Goal: Task Accomplishment & Management: Manage account settings

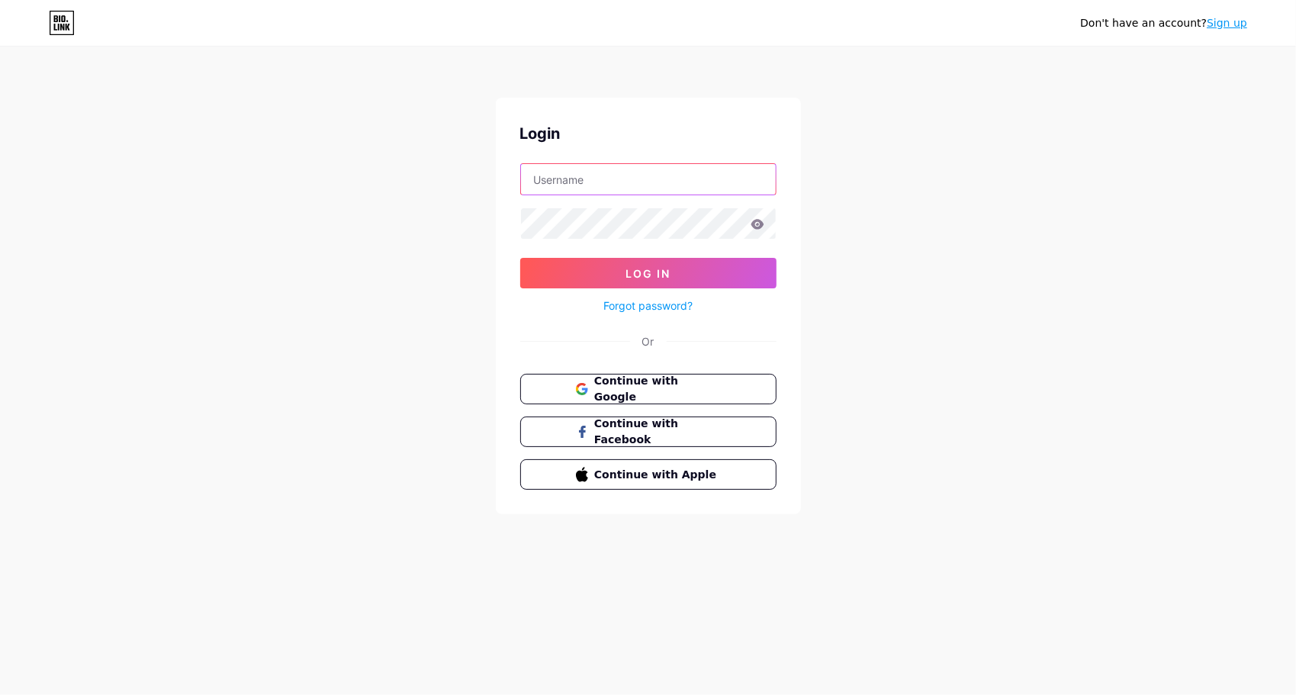
click at [619, 173] on input "text" at bounding box center [648, 179] width 255 height 31
type input "[EMAIL_ADDRESS][DOMAIN_NAME]"
click at [520, 258] on button "Log In" at bounding box center [648, 273] width 256 height 31
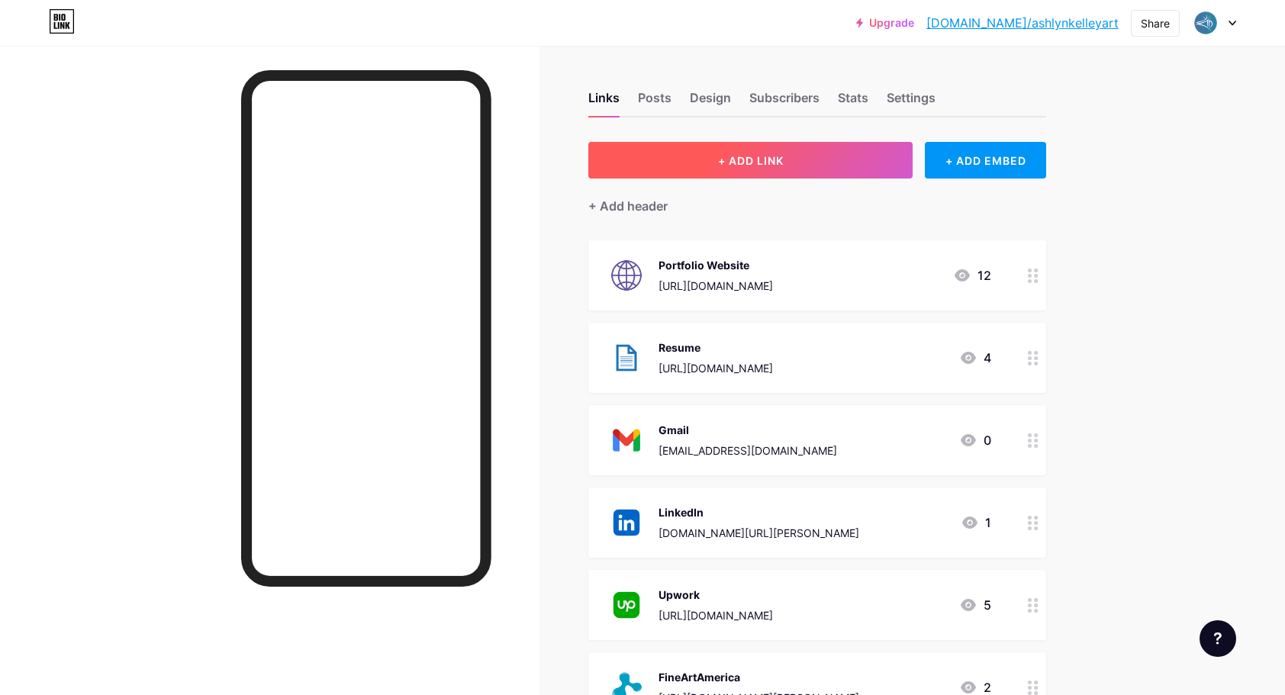
click at [697, 147] on button "+ ADD LINK" at bounding box center [750, 160] width 324 height 37
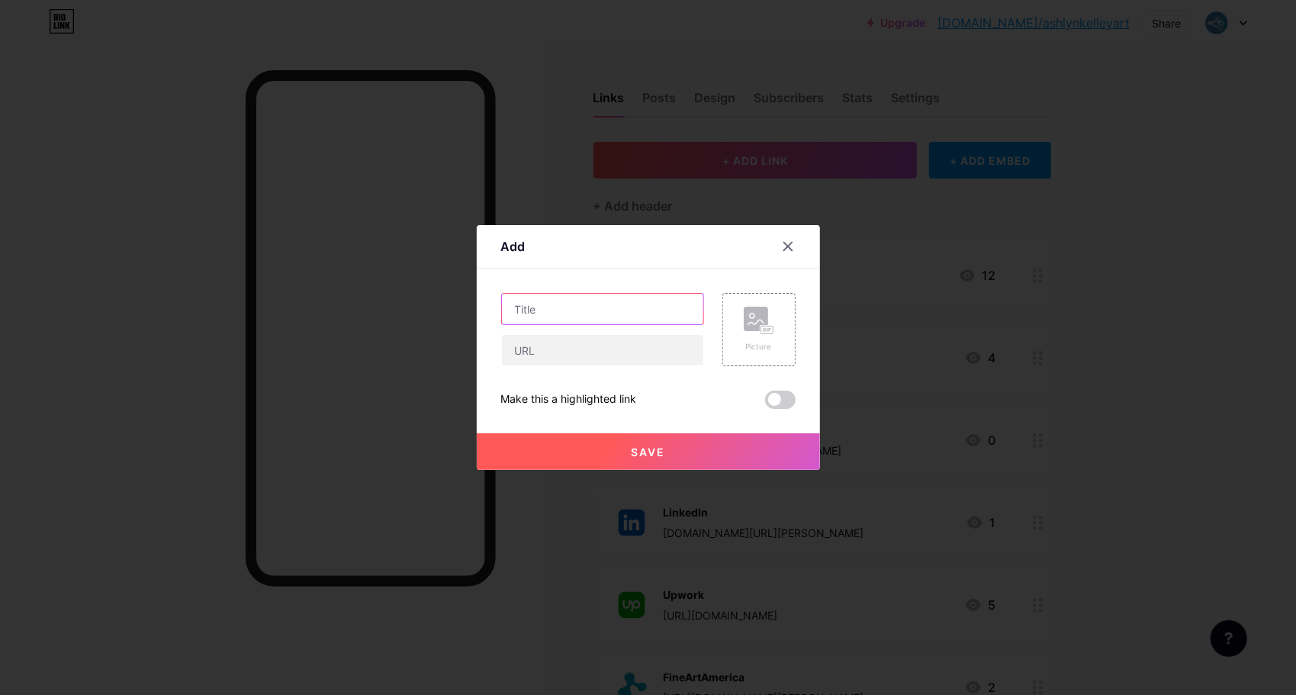
click at [558, 313] on input "text" at bounding box center [602, 309] width 201 height 31
type input "L"
type input "List of Services"
click at [543, 351] on input "text" at bounding box center [602, 350] width 201 height 31
paste input "[URL][DOMAIN_NAME]"
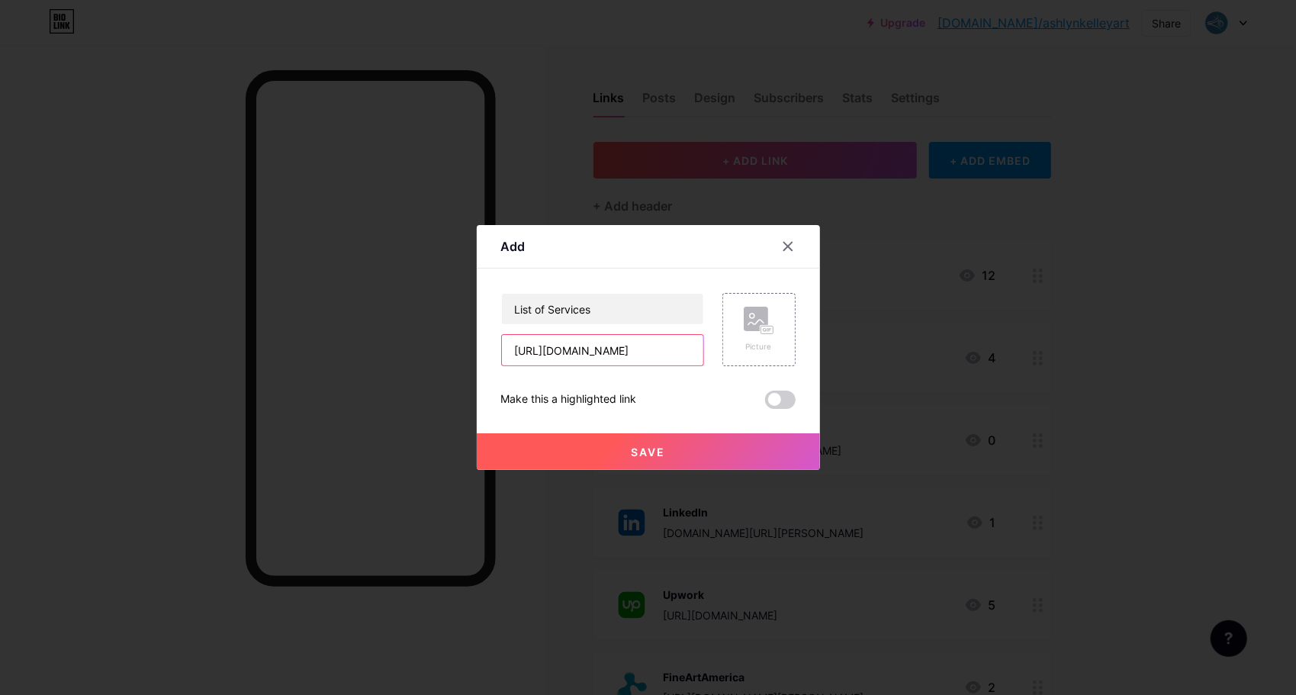
scroll to position [0, 398]
type input "[URL][DOMAIN_NAME]"
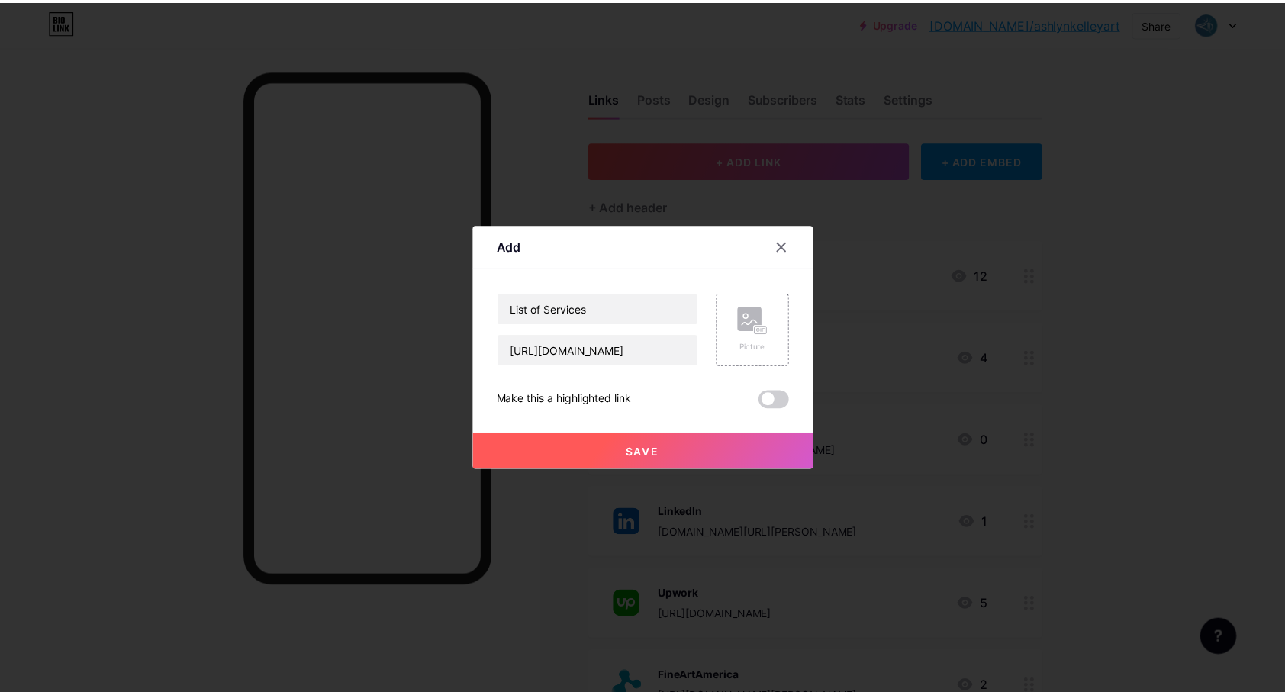
scroll to position [0, 0]
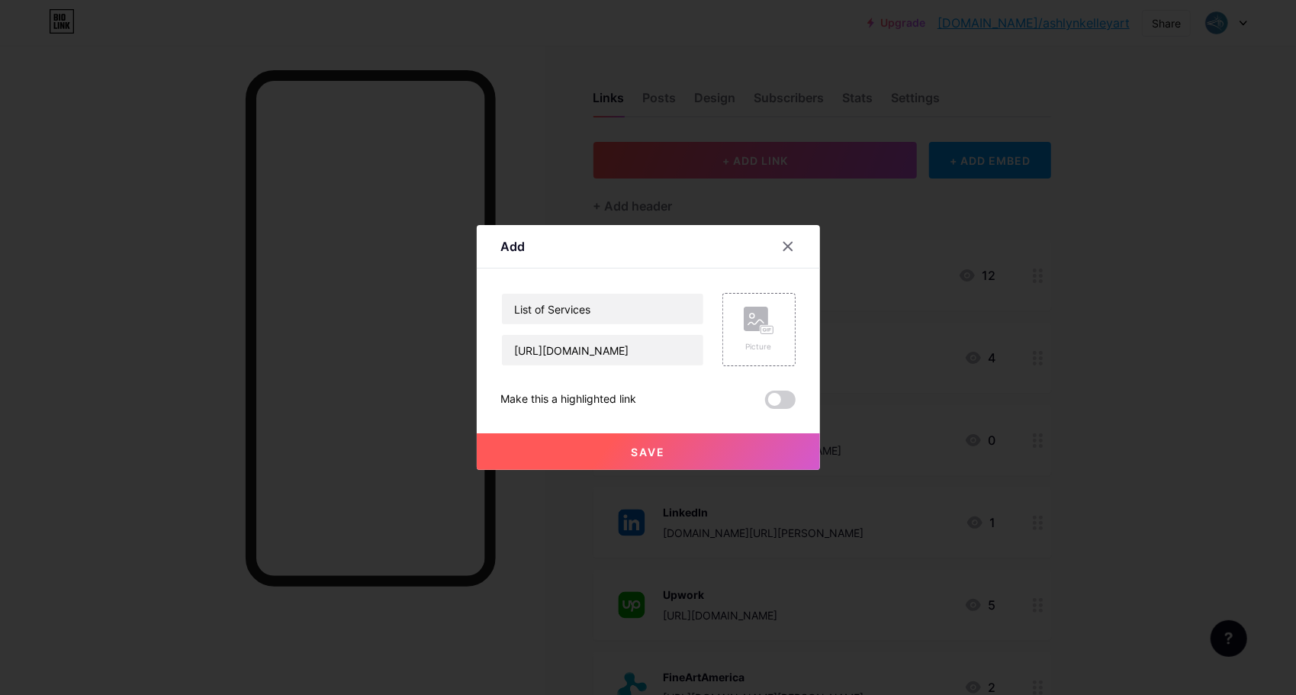
click at [706, 455] on button "Save" at bounding box center [648, 451] width 343 height 37
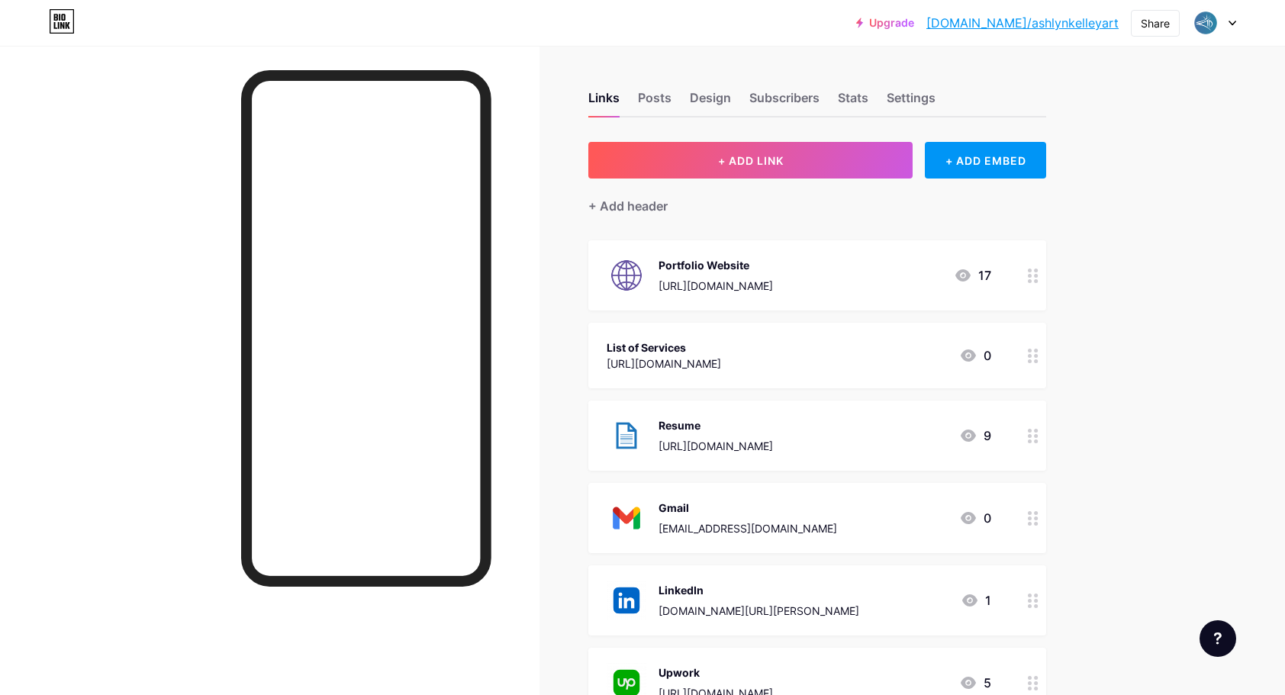
click at [1083, 27] on link "[DOMAIN_NAME]/ashlynkelleyart" at bounding box center [1022, 23] width 192 height 18
click at [1038, 359] on icon at bounding box center [1033, 356] width 11 height 14
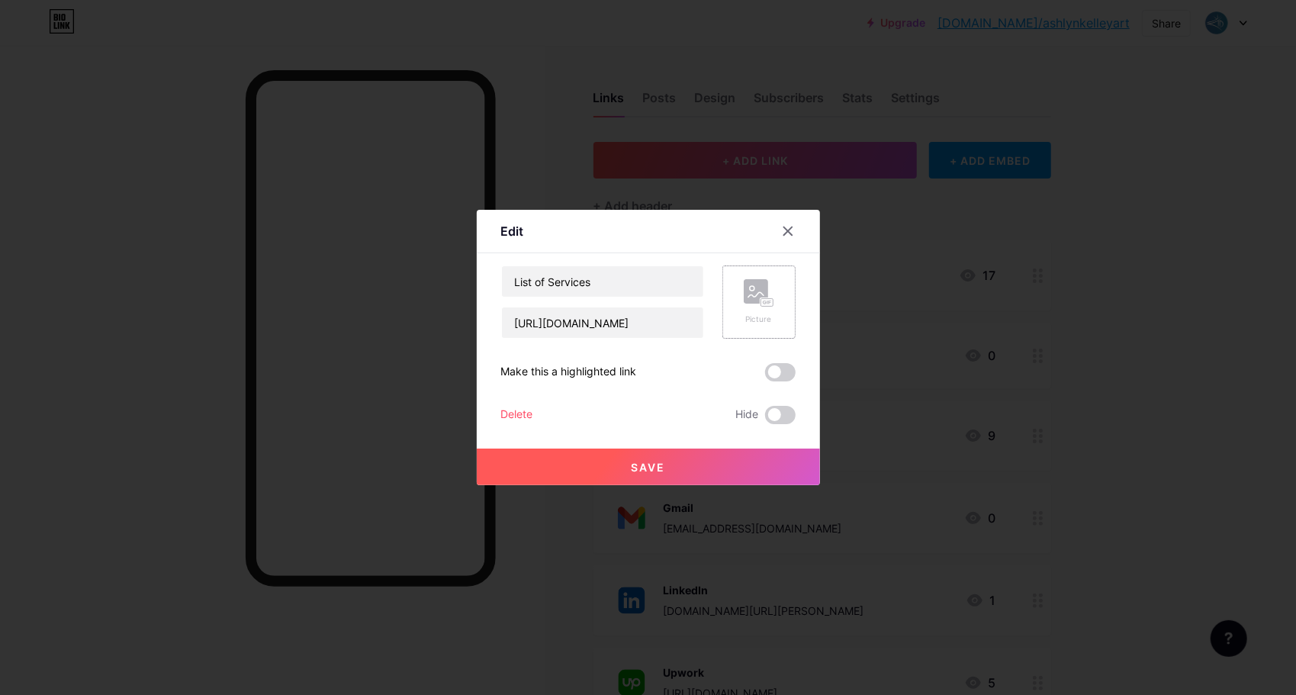
click at [786, 295] on div "Picture" at bounding box center [758, 301] width 73 height 73
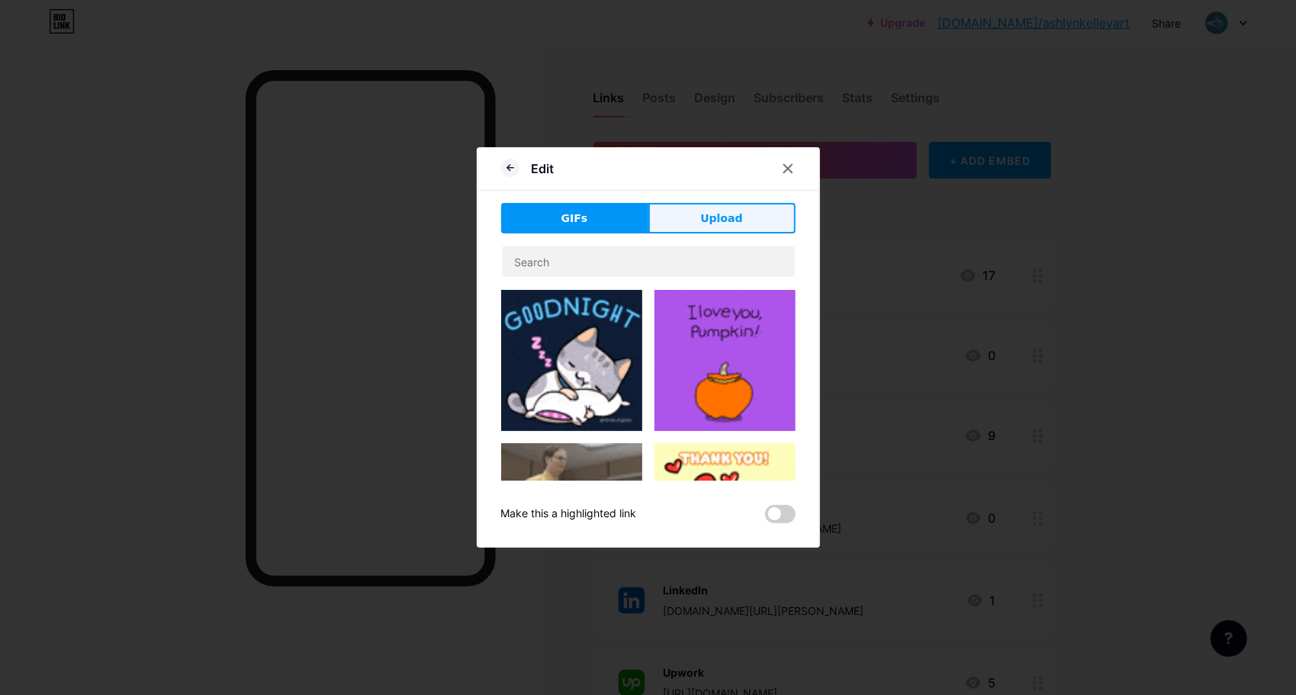
click at [745, 206] on button "Upload" at bounding box center [721, 218] width 147 height 31
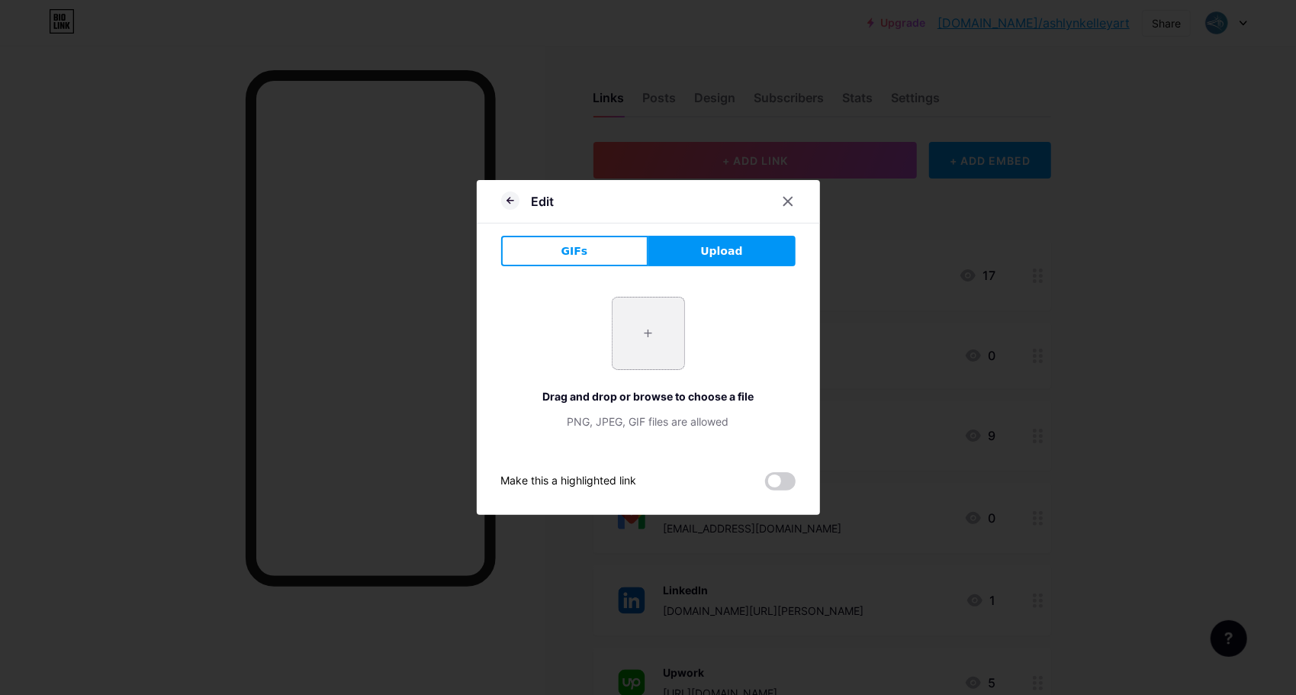
click at [647, 342] on input "file" at bounding box center [649, 334] width 72 height 72
type input "C:\fakepath\services icon.png"
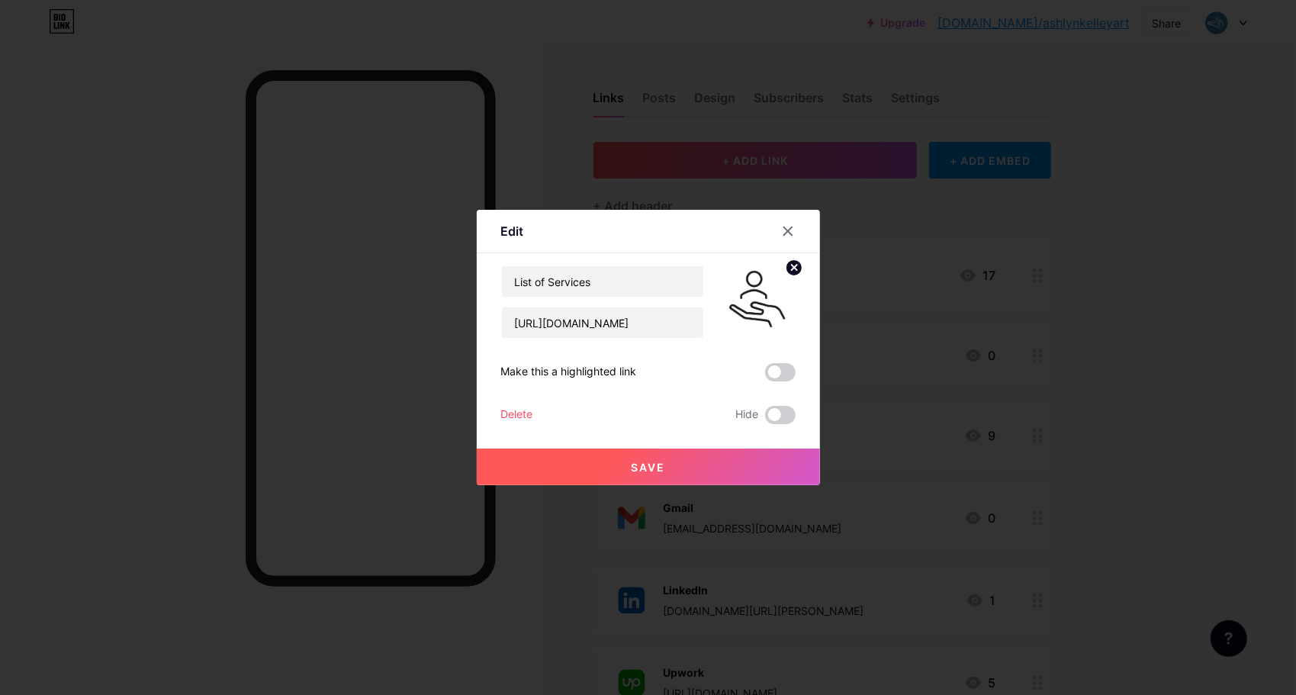
click at [694, 475] on button "Save" at bounding box center [648, 467] width 343 height 37
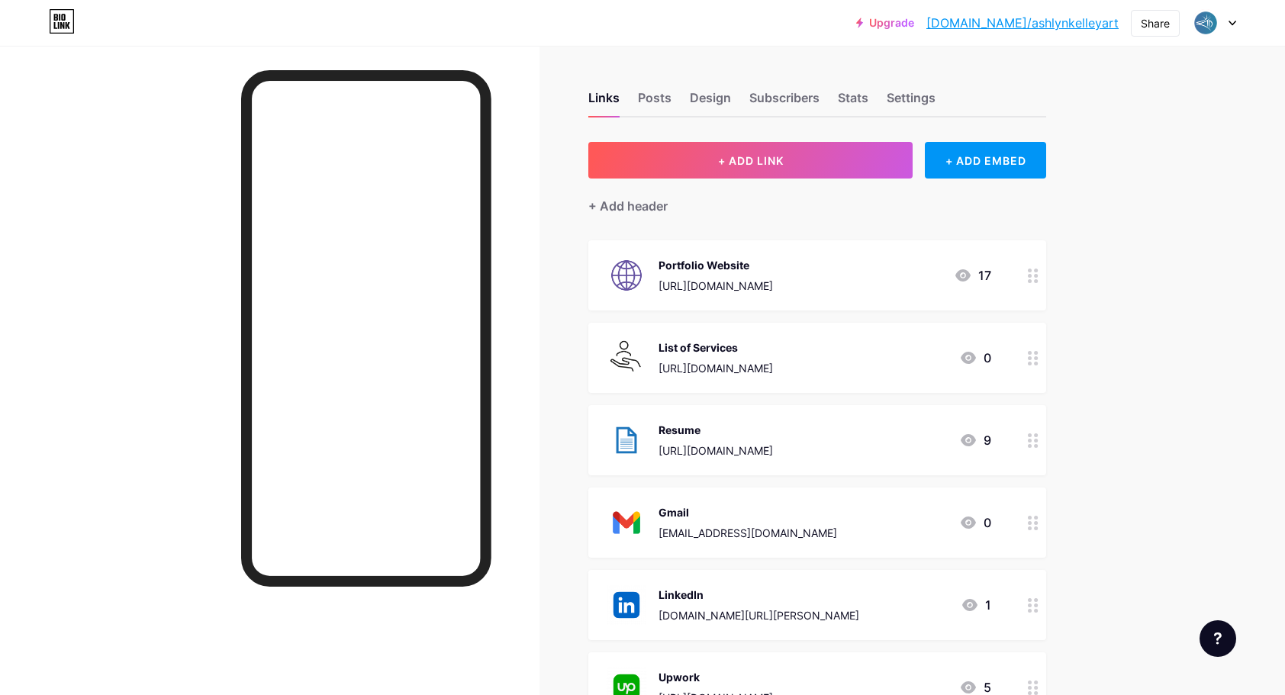
click at [1038, 363] on icon at bounding box center [1033, 358] width 11 height 14
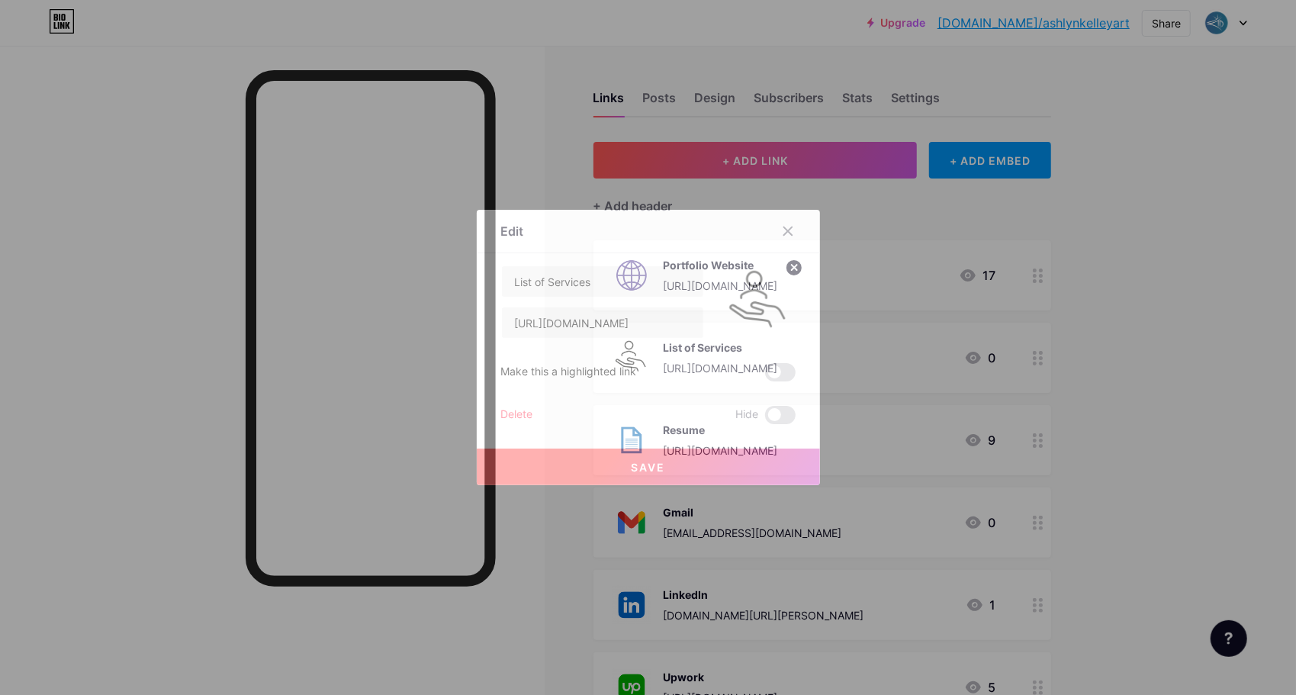
click at [751, 305] on img at bounding box center [758, 301] width 73 height 73
click at [793, 230] on div at bounding box center [787, 230] width 27 height 27
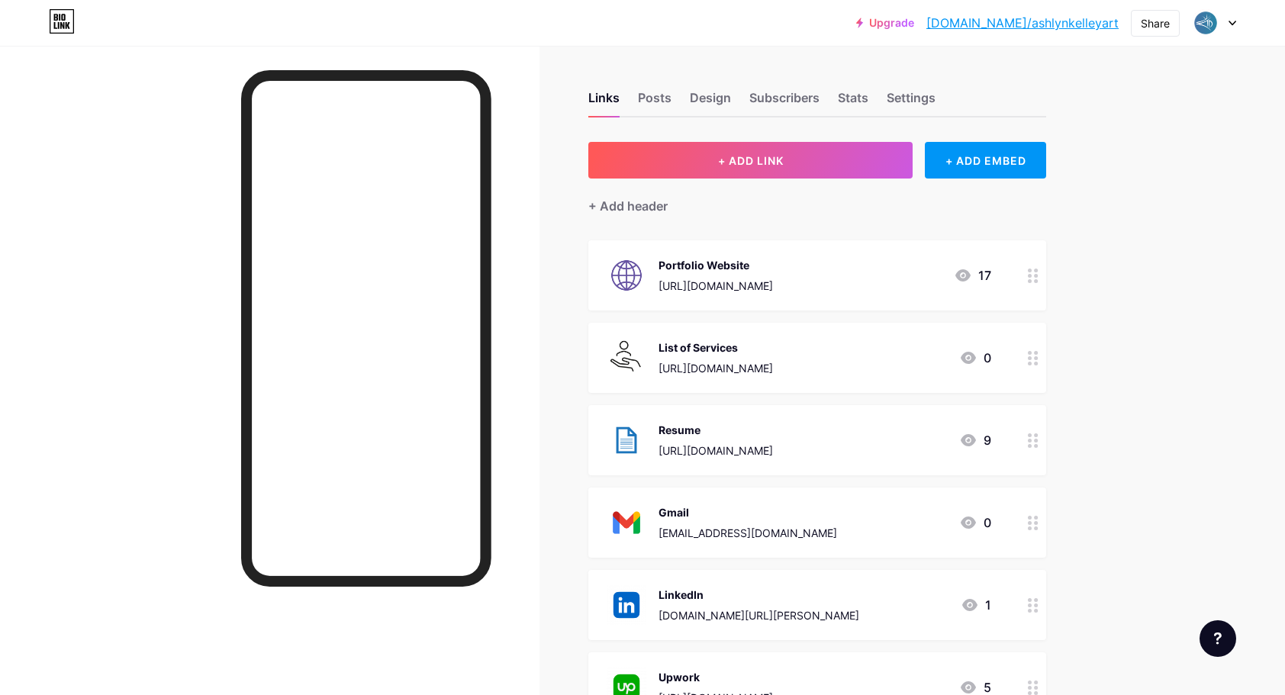
click at [1036, 370] on div at bounding box center [1033, 358] width 26 height 70
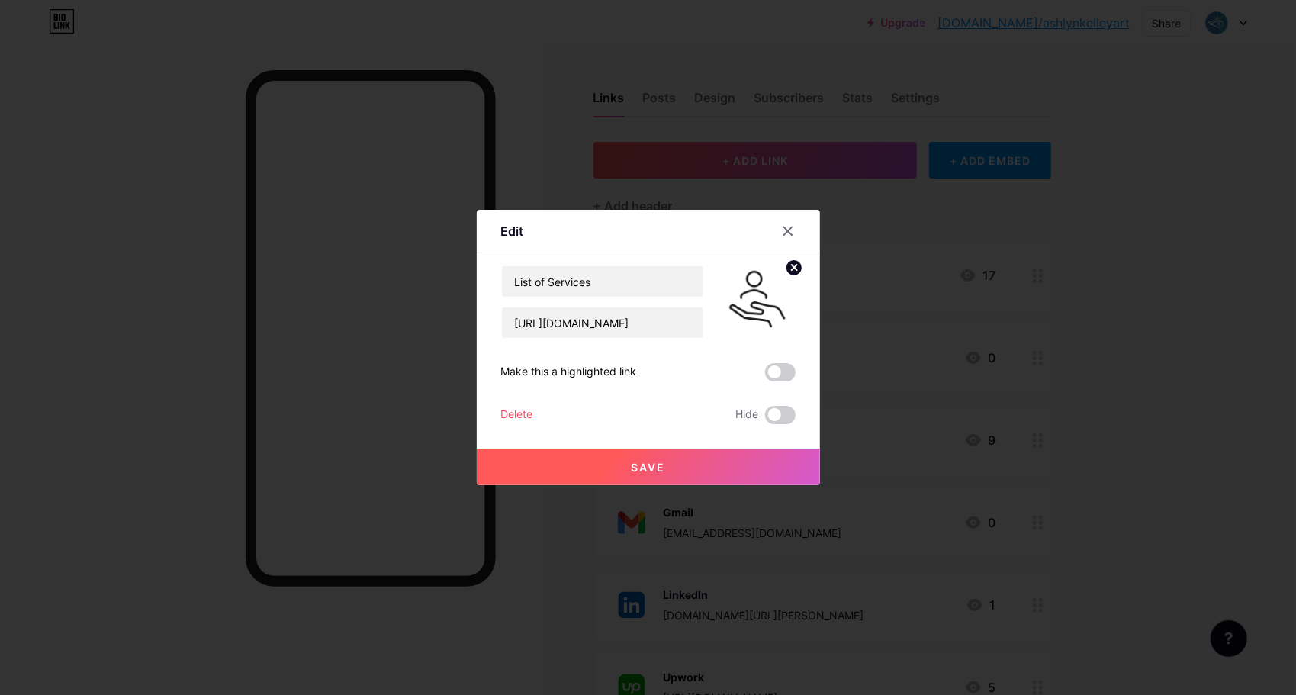
click at [794, 272] on circle at bounding box center [794, 267] width 17 height 17
click at [758, 290] on rect at bounding box center [756, 291] width 24 height 24
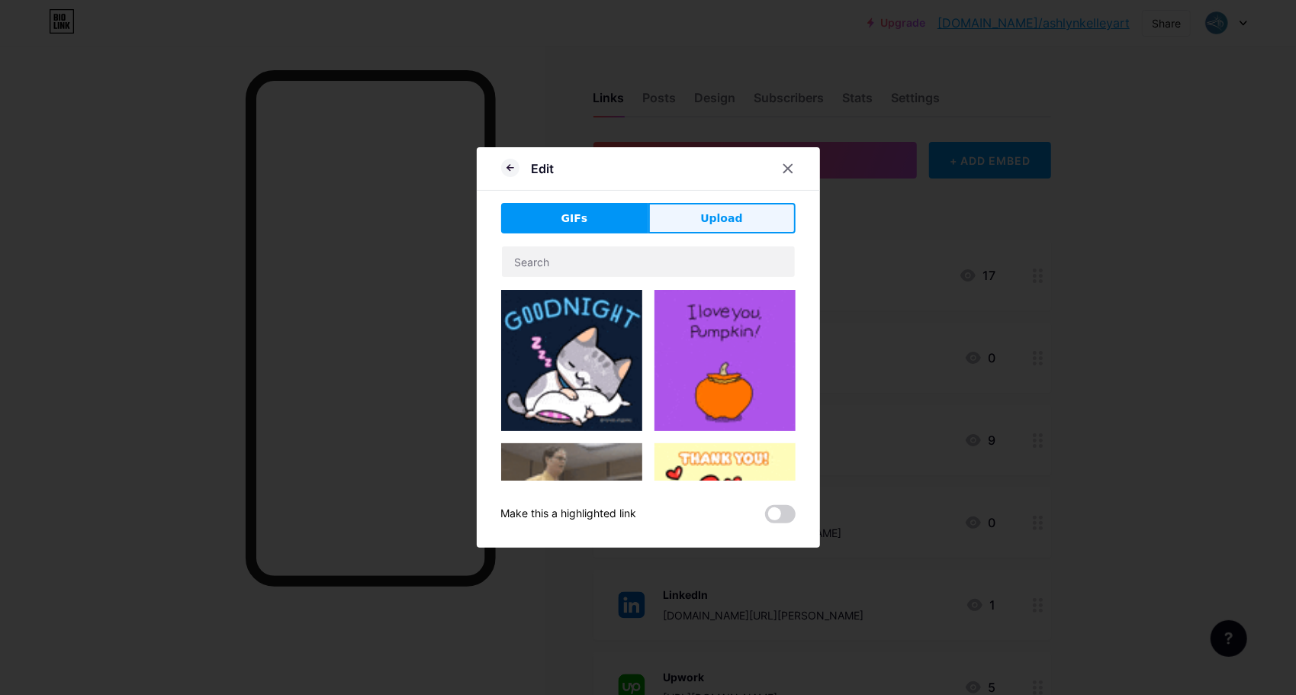
click at [691, 224] on button "Upload" at bounding box center [721, 218] width 147 height 31
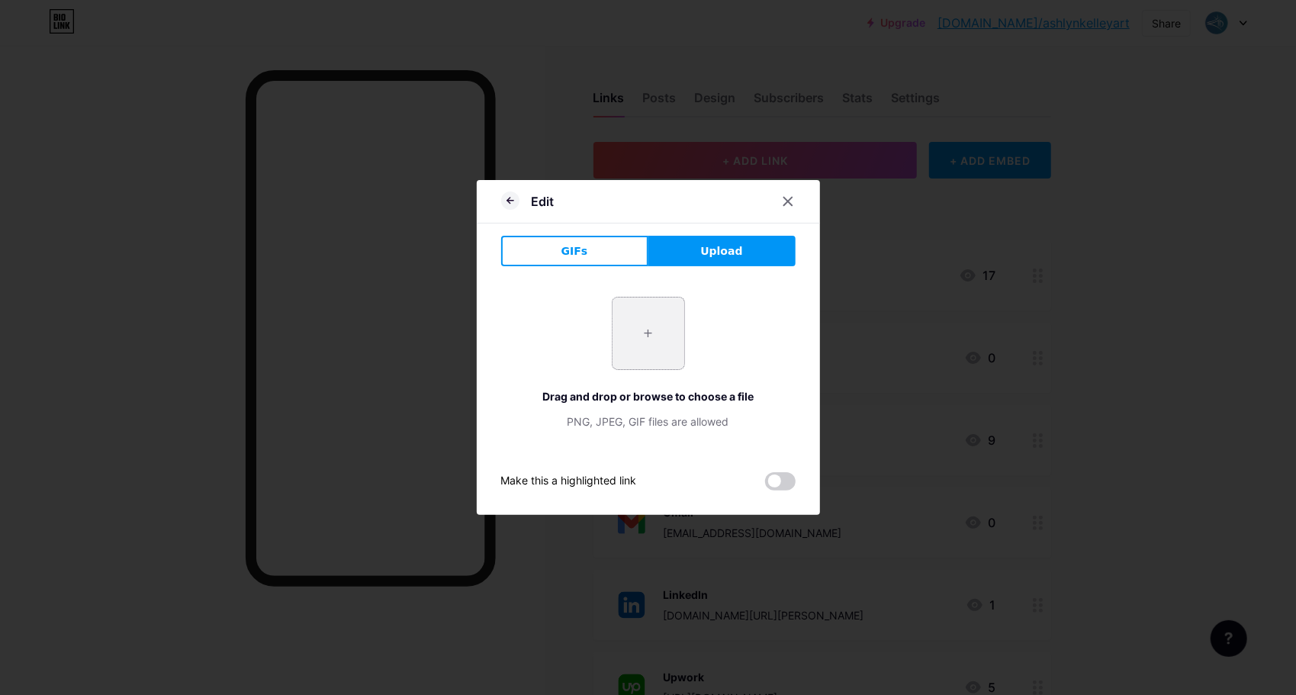
click at [636, 318] on input "file" at bounding box center [649, 334] width 72 height 72
type input "C:\fakepath\services icon.png"
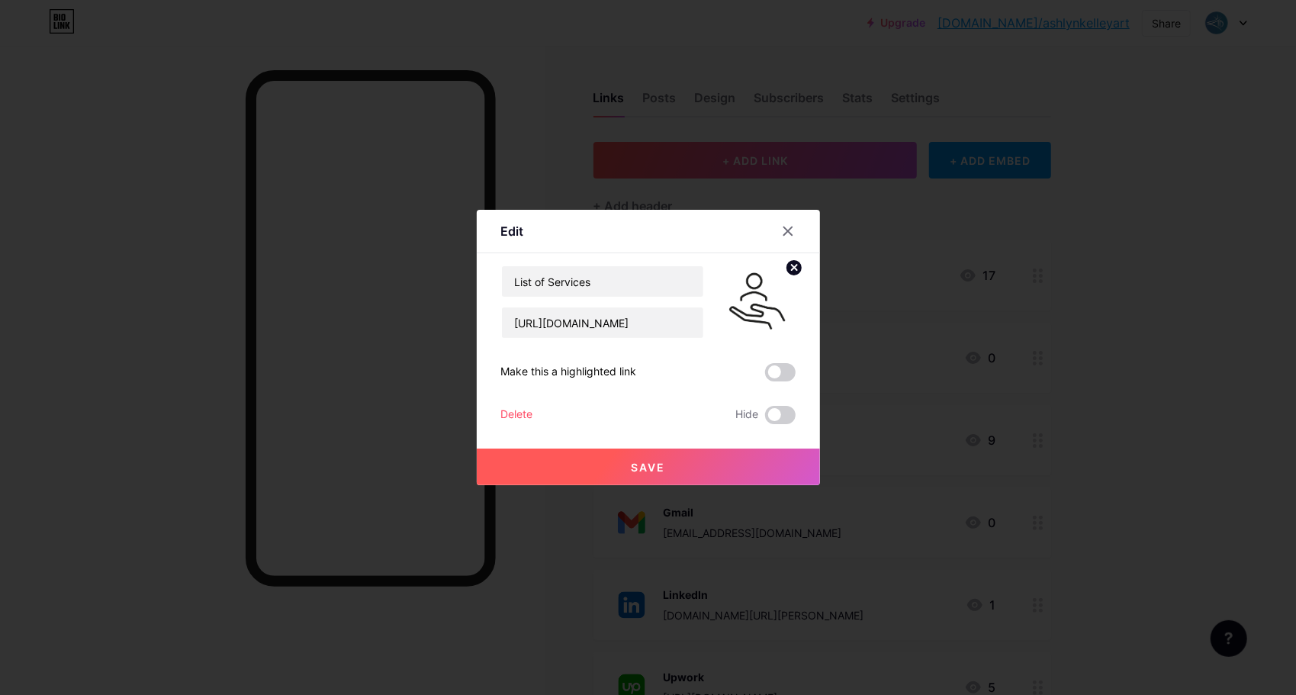
click at [722, 455] on button "Save" at bounding box center [648, 467] width 343 height 37
